Goal: Task Accomplishment & Management: Manage account settings

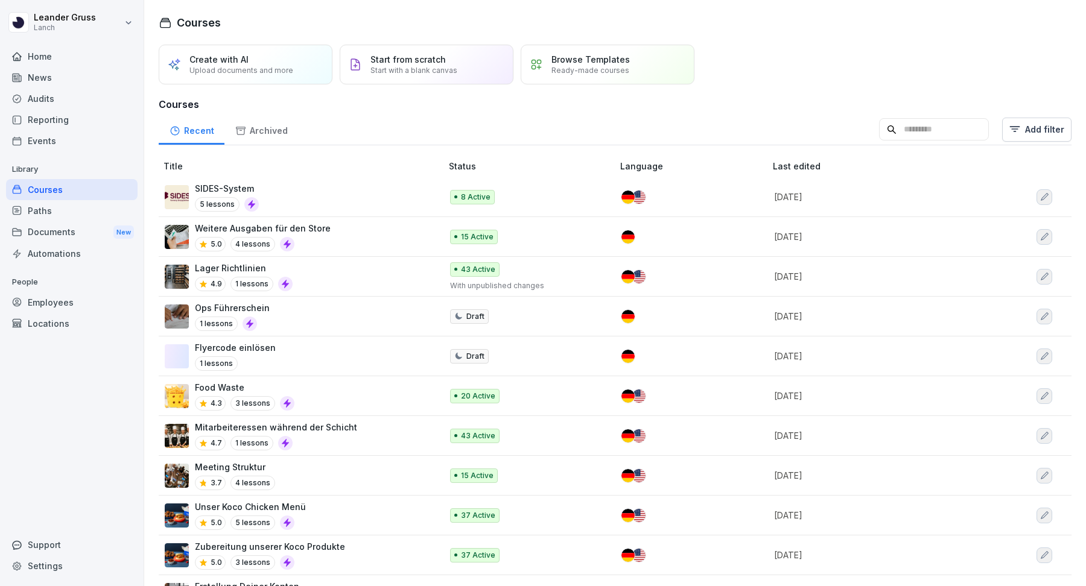
click at [48, 300] on div "Employees" at bounding box center [72, 302] width 132 height 21
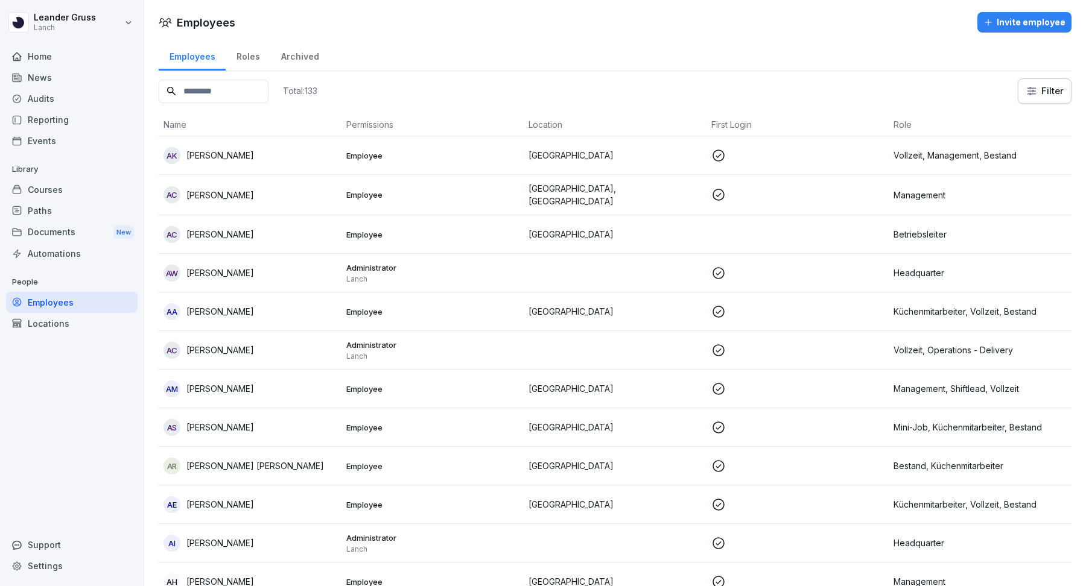
click at [752, 199] on p at bounding box center [797, 195] width 173 height 14
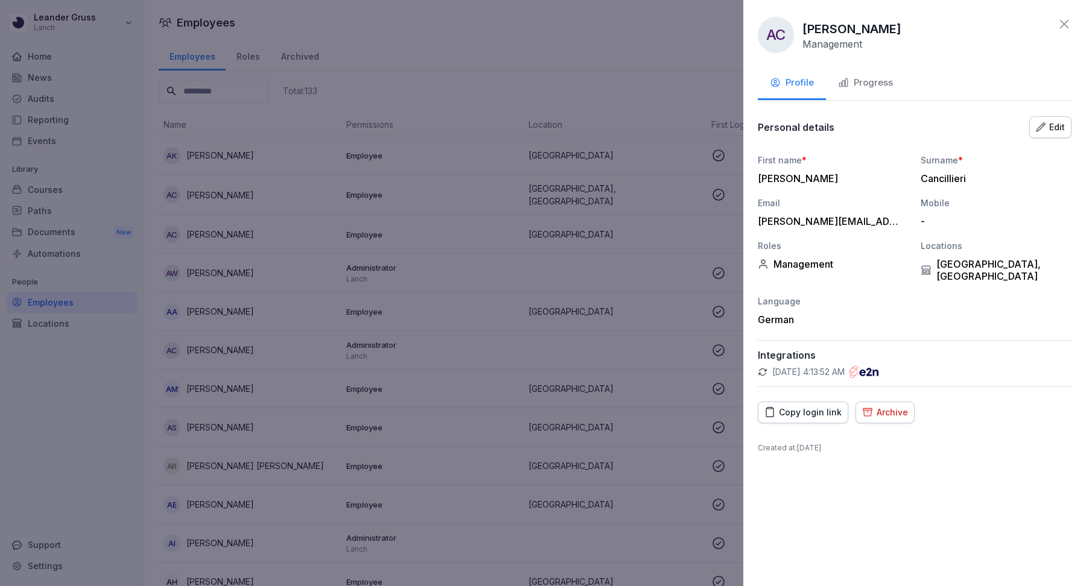
click at [1068, 22] on icon at bounding box center [1064, 24] width 14 height 14
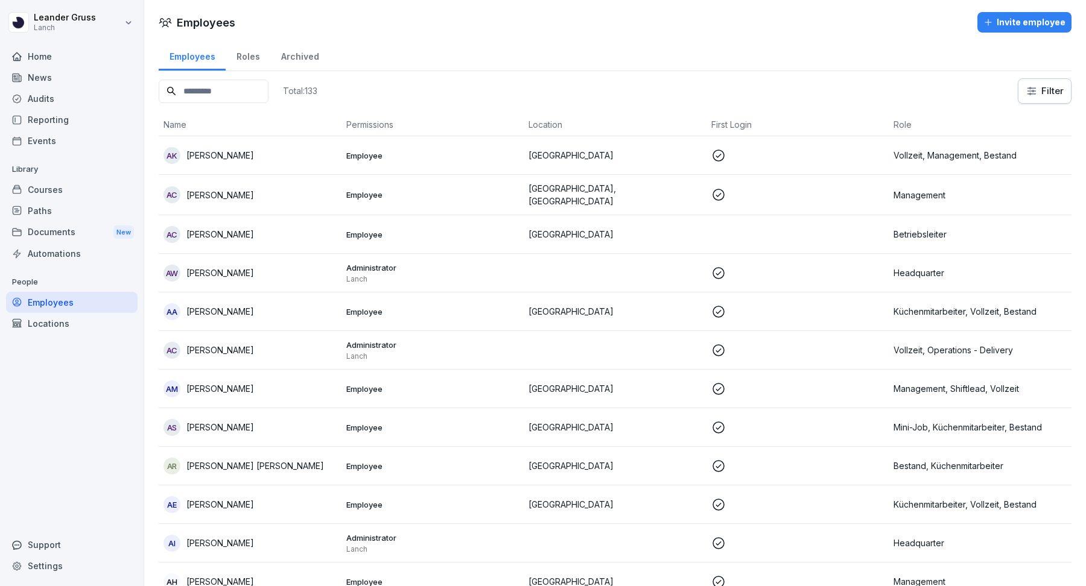
click at [767, 188] on p at bounding box center [797, 195] width 173 height 14
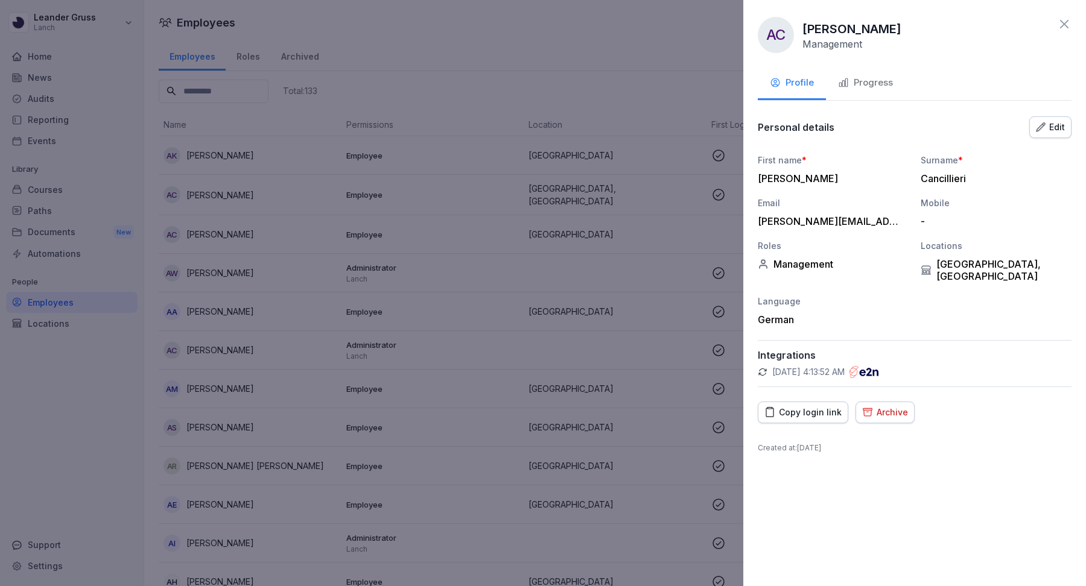
click at [646, 233] on div at bounding box center [543, 293] width 1086 height 586
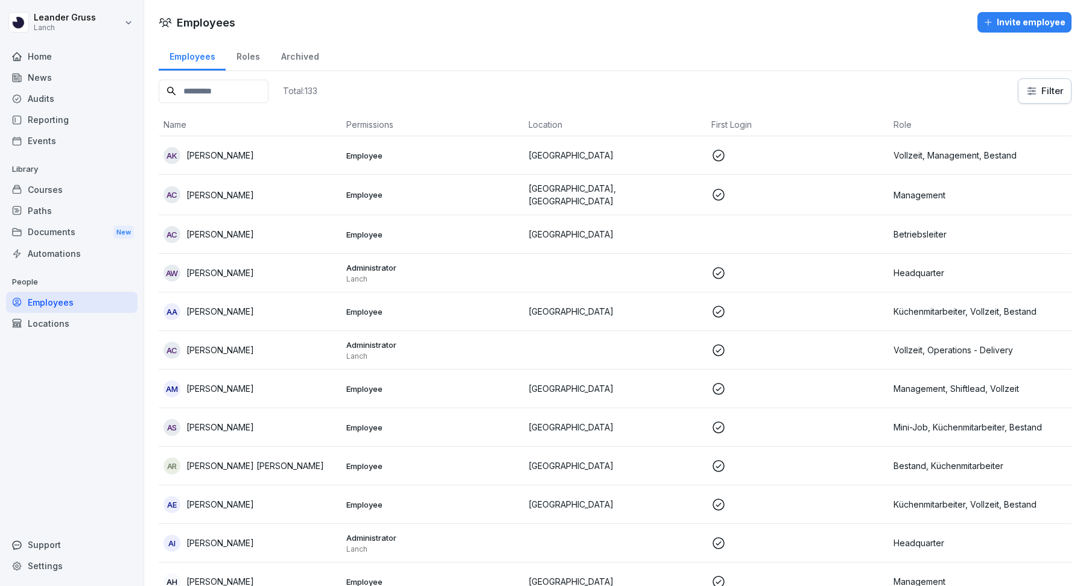
click at [588, 229] on p "[GEOGRAPHIC_DATA]" at bounding box center [615, 234] width 173 height 13
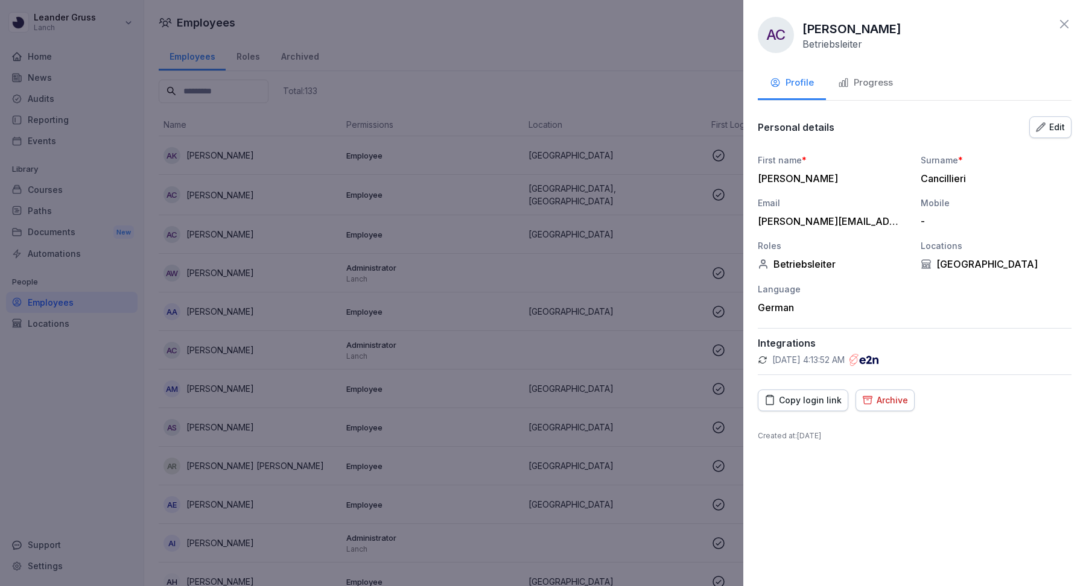
click at [1065, 28] on icon at bounding box center [1064, 24] width 14 height 14
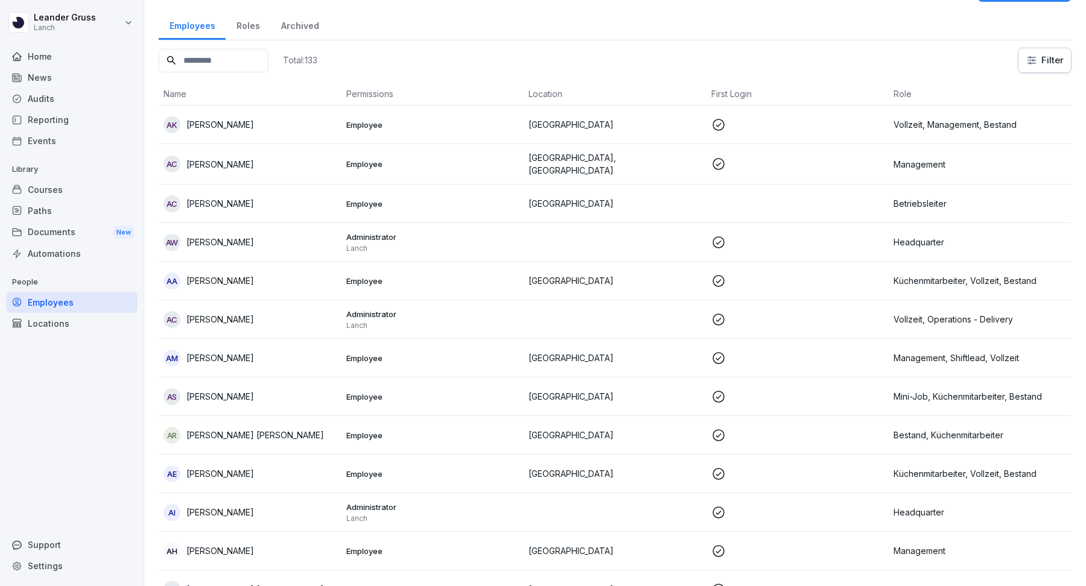
scroll to position [31, 0]
click at [202, 59] on input at bounding box center [214, 60] width 110 height 24
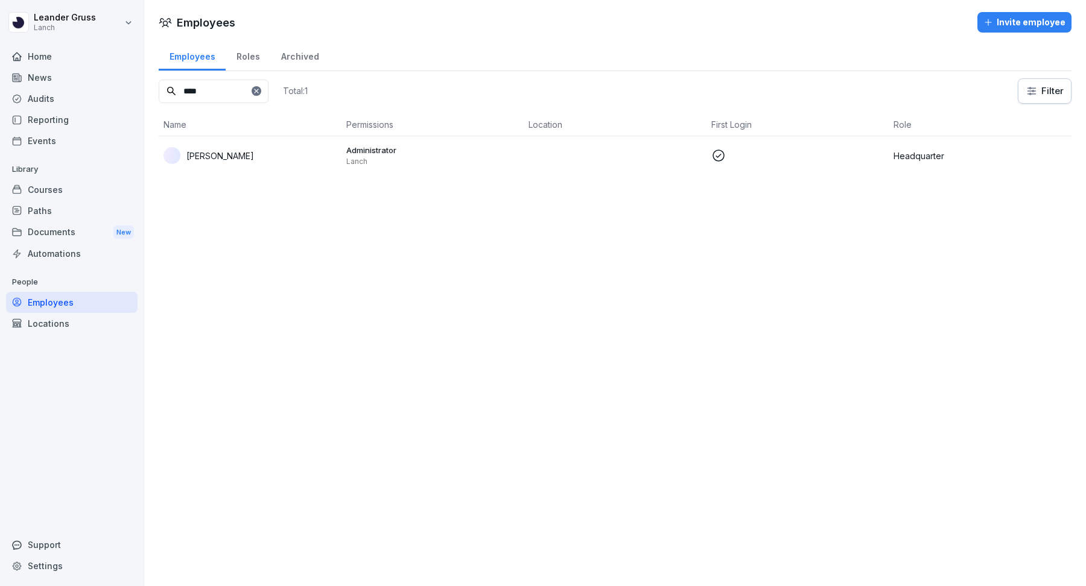
type input "****"
click at [223, 153] on p "[PERSON_NAME]" at bounding box center [220, 156] width 68 height 13
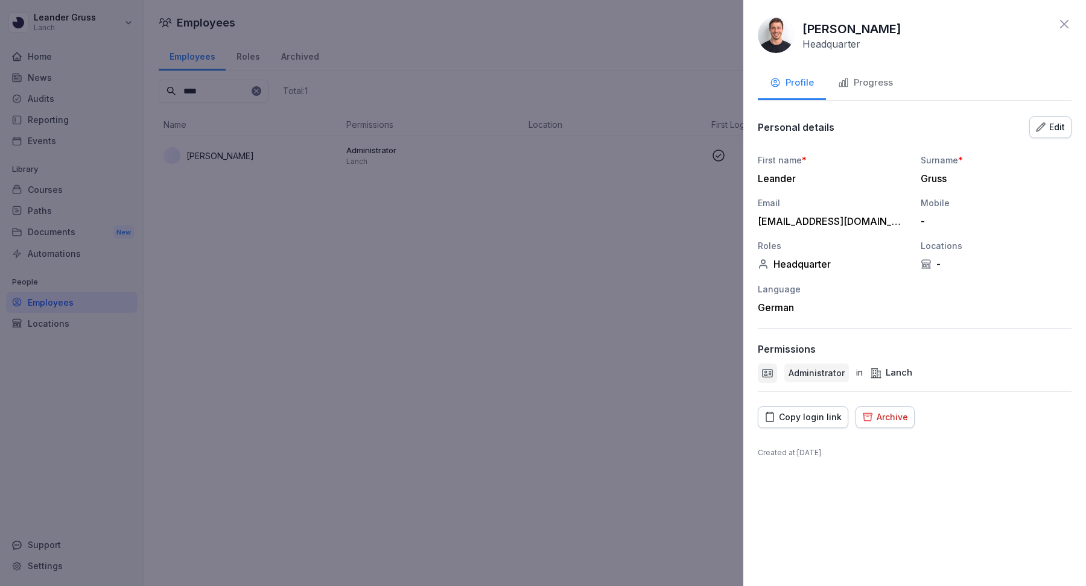
click at [1063, 118] on button "Edit" at bounding box center [1050, 127] width 42 height 22
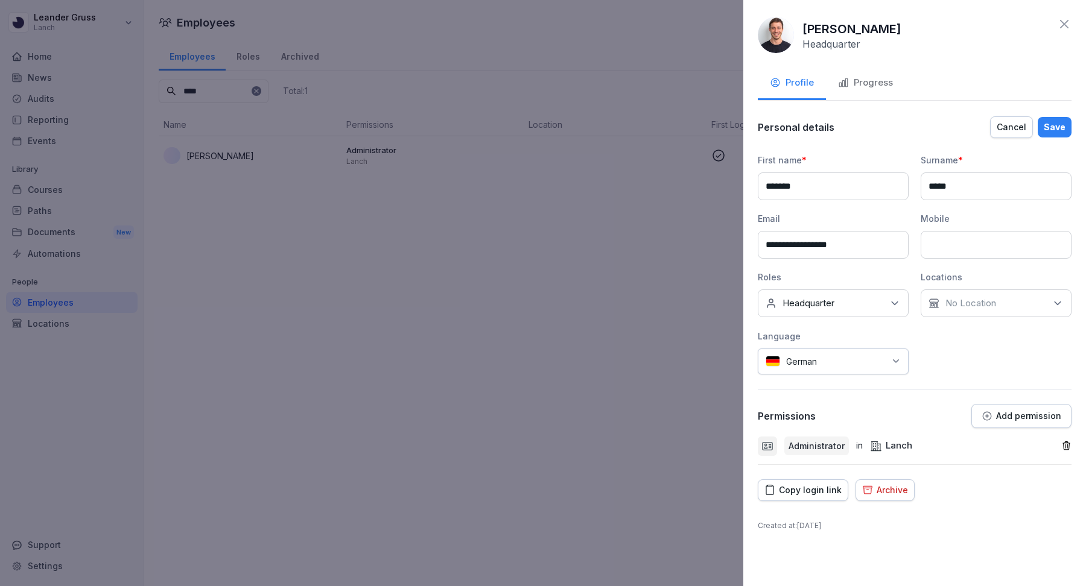
click at [978, 238] on input at bounding box center [996, 245] width 151 height 28
type input "**********"
click at [1061, 126] on div "Save" at bounding box center [1055, 127] width 22 height 13
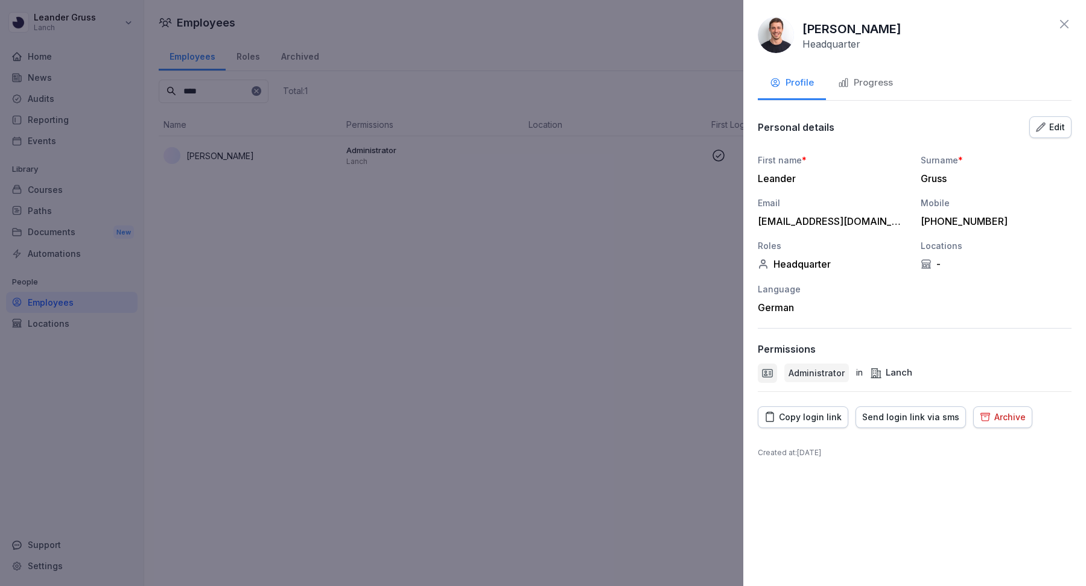
click at [1064, 24] on icon at bounding box center [1064, 24] width 8 height 8
